Goal: Use online tool/utility

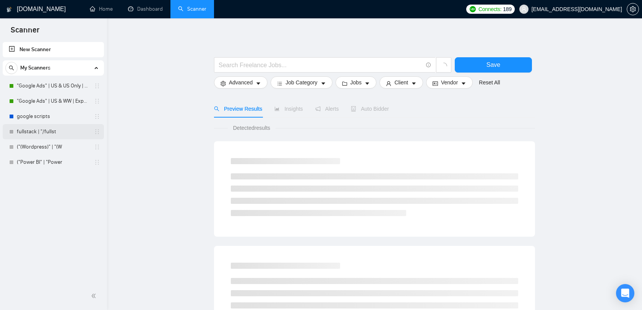
click at [57, 135] on link "fullstack | "/fullst" at bounding box center [53, 131] width 73 height 15
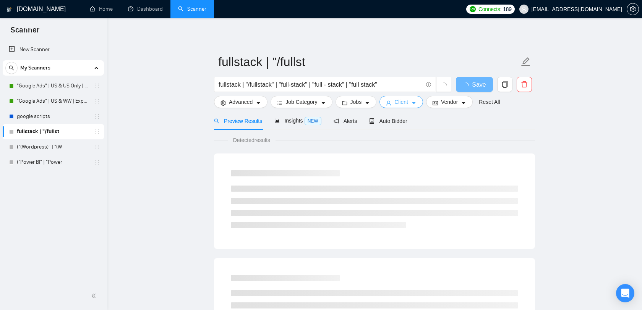
click at [416, 105] on icon "caret-down" at bounding box center [413, 102] width 5 height 5
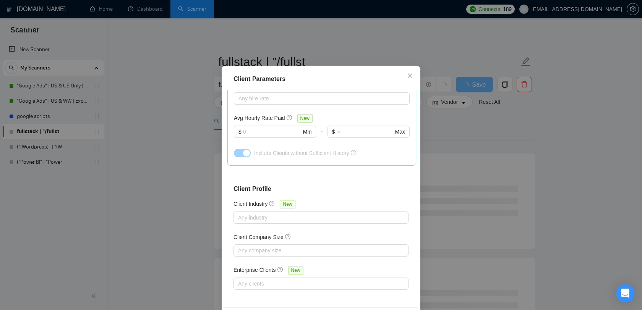
scroll to position [48, 0]
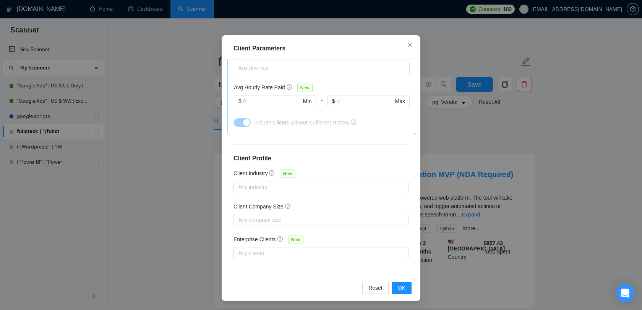
click at [439, 160] on div "Client Parameters Client Location Include Client Countries Select Exclude Clien…" at bounding box center [321, 155] width 642 height 310
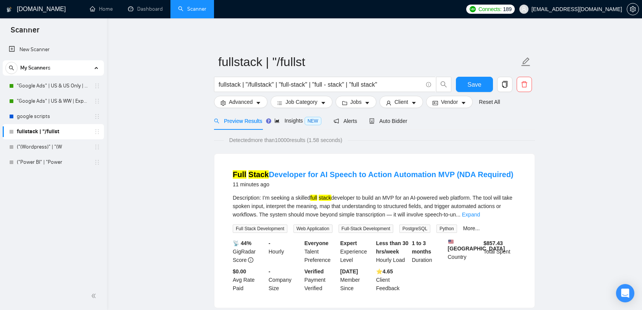
scroll to position [11, 0]
click at [408, 105] on span "Client" at bounding box center [401, 102] width 14 height 8
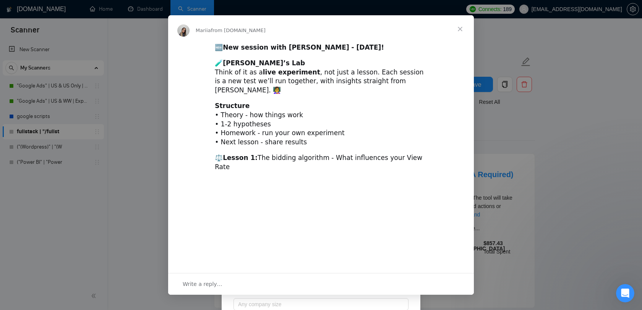
scroll to position [0, 0]
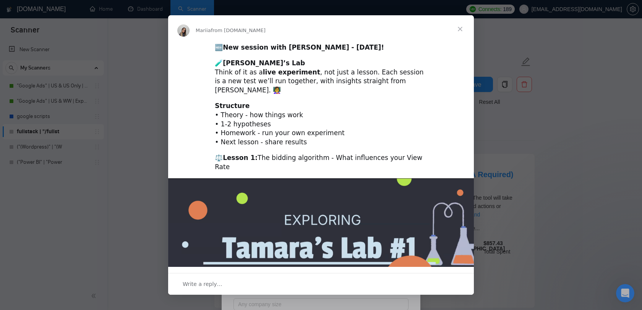
click at [575, 146] on div "Intercom messenger" at bounding box center [321, 155] width 642 height 310
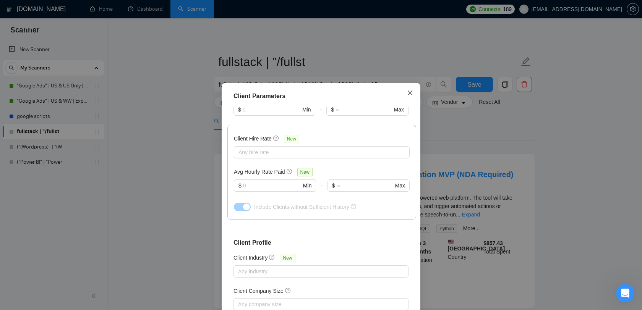
click at [407, 91] on icon "close" at bounding box center [410, 93] width 6 height 6
